Goal: Information Seeking & Learning: Learn about a topic

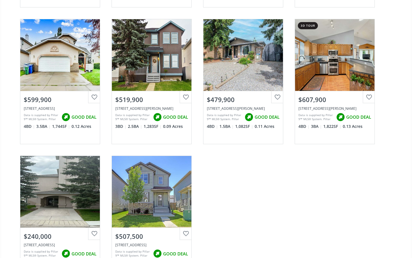
scroll to position [193, 0]
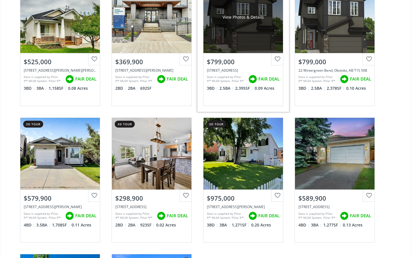
scroll to position [1460, 0]
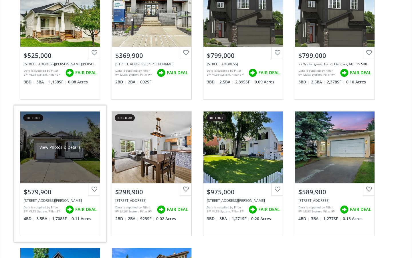
click at [66, 146] on div "View Photos & Details" at bounding box center [60, 147] width 41 height 6
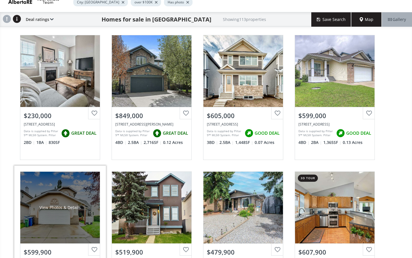
scroll to position [30, 0]
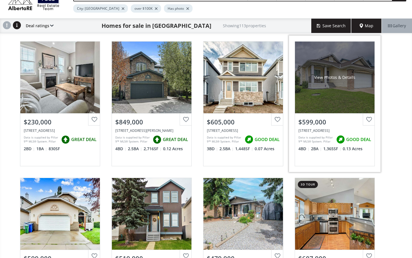
click at [330, 88] on div "View Photos & Details" at bounding box center [335, 78] width 80 height 72
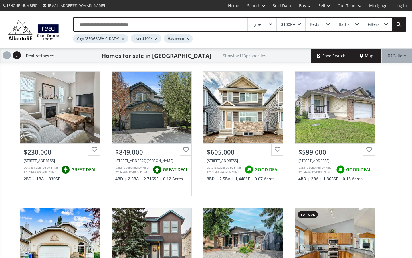
scroll to position [30, 0]
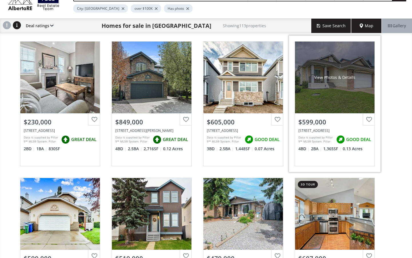
click at [356, 139] on span "GOOD DEAL" at bounding box center [358, 139] width 25 height 6
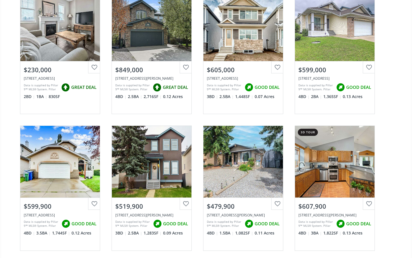
scroll to position [88, 0]
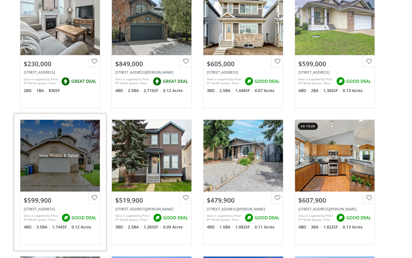
click at [58, 154] on div "View Photos & Details" at bounding box center [60, 156] width 41 height 6
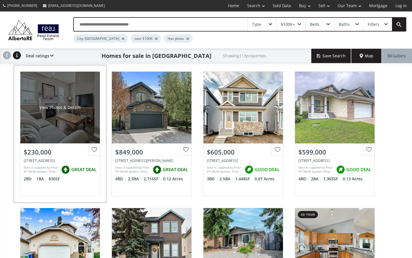
scroll to position [88, 0]
